Goal: Task Accomplishment & Management: Use online tool/utility

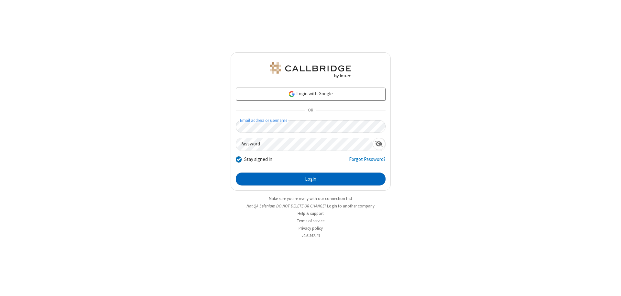
click at [310, 179] on button "Login" at bounding box center [311, 179] width 150 height 13
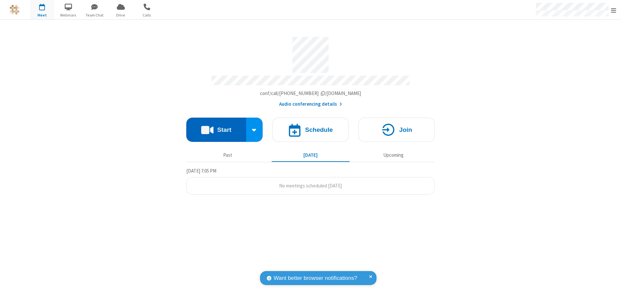
click at [216, 127] on button "Start" at bounding box center [216, 130] width 60 height 24
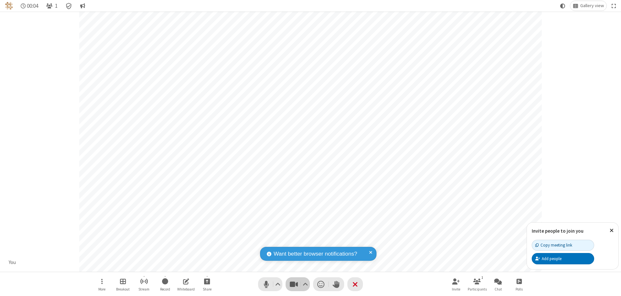
click at [294, 284] on span "Stop video (⌘+Shift+V)" at bounding box center [294, 284] width 10 height 9
click at [294, 284] on span "Start video (⌘+Shift+V)" at bounding box center [294, 284] width 10 height 9
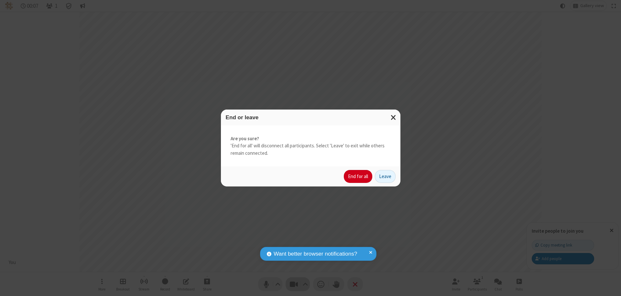
click at [358, 177] on button "End for all" at bounding box center [358, 176] width 28 height 13
